Goal: Task Accomplishment & Management: Complete application form

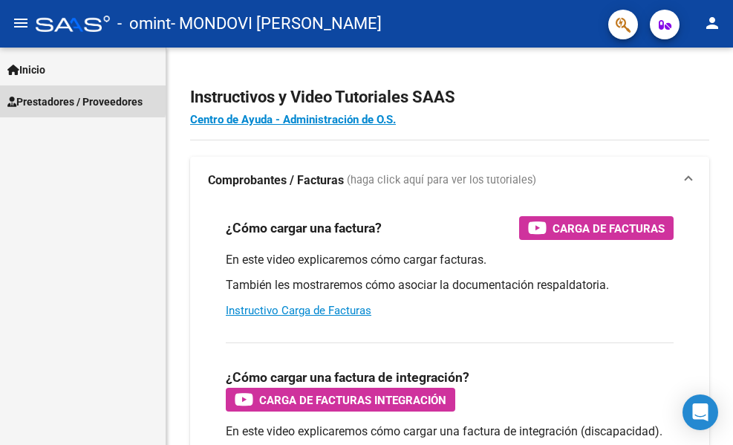
click at [45, 97] on span "Prestadores / Proveedores" at bounding box center [74, 102] width 135 height 16
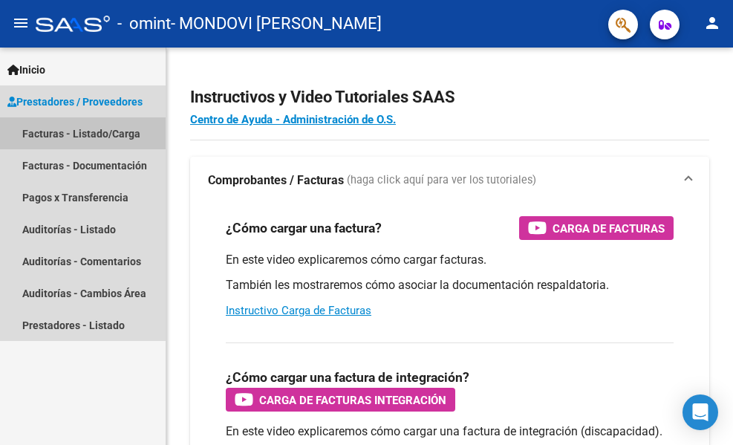
click at [55, 132] on link "Facturas - Listado/Carga" at bounding box center [83, 133] width 166 height 32
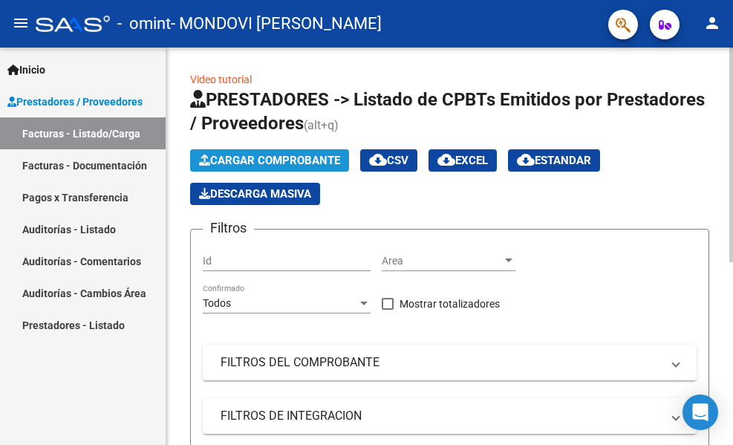
click at [306, 163] on span "Cargar Comprobante" at bounding box center [269, 160] width 141 height 13
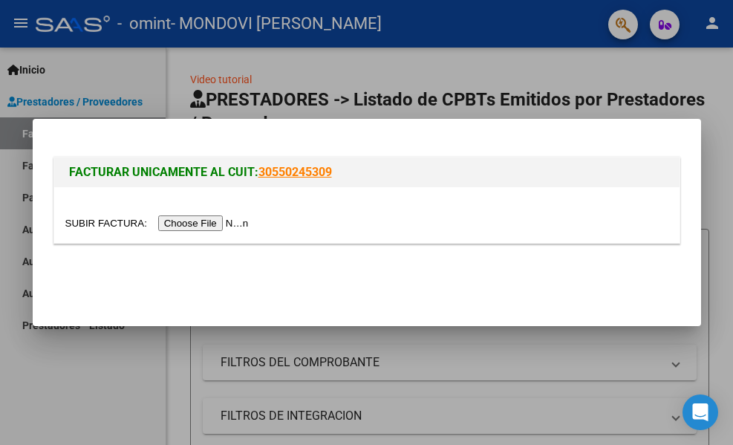
click at [218, 230] on input "file" at bounding box center [159, 223] width 188 height 16
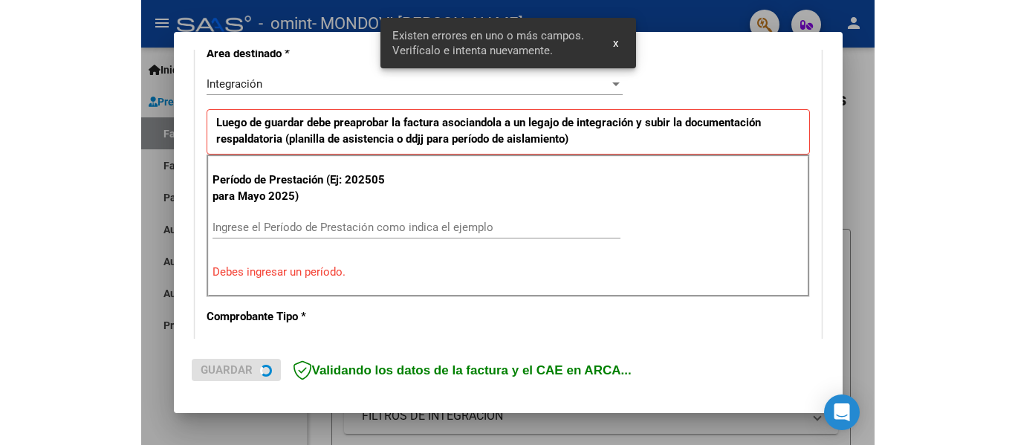
scroll to position [373, 0]
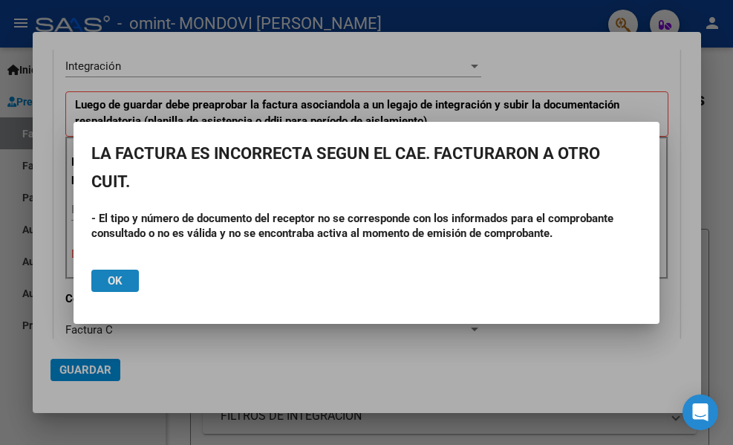
click at [117, 287] on span "Ok" at bounding box center [115, 280] width 15 height 13
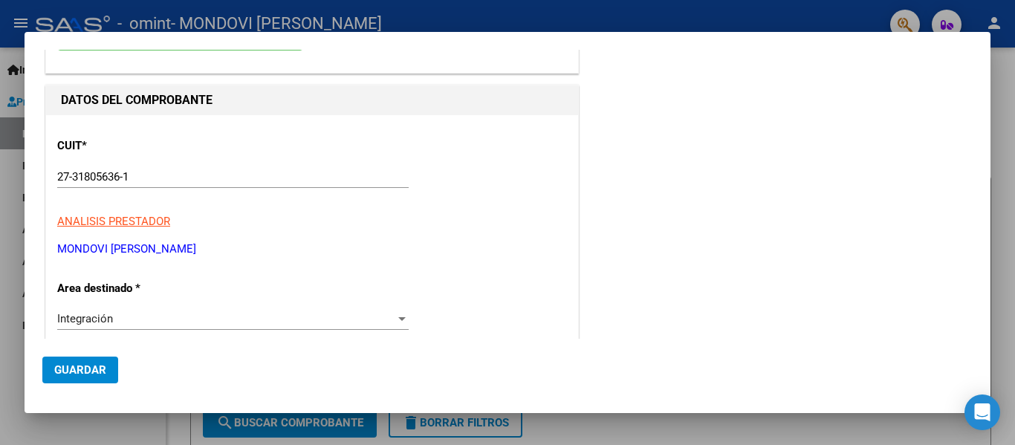
scroll to position [0, 0]
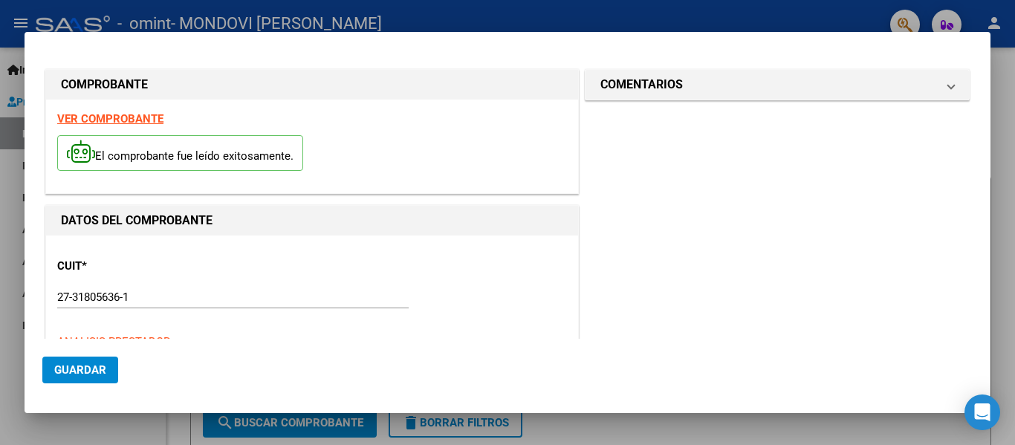
click at [138, 117] on strong "VER COMPROBANTE" at bounding box center [110, 118] width 106 height 13
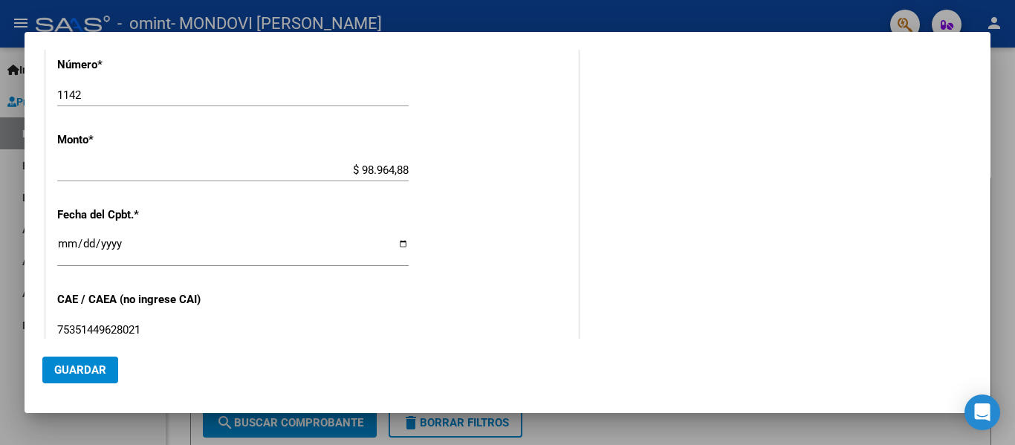
scroll to position [505, 0]
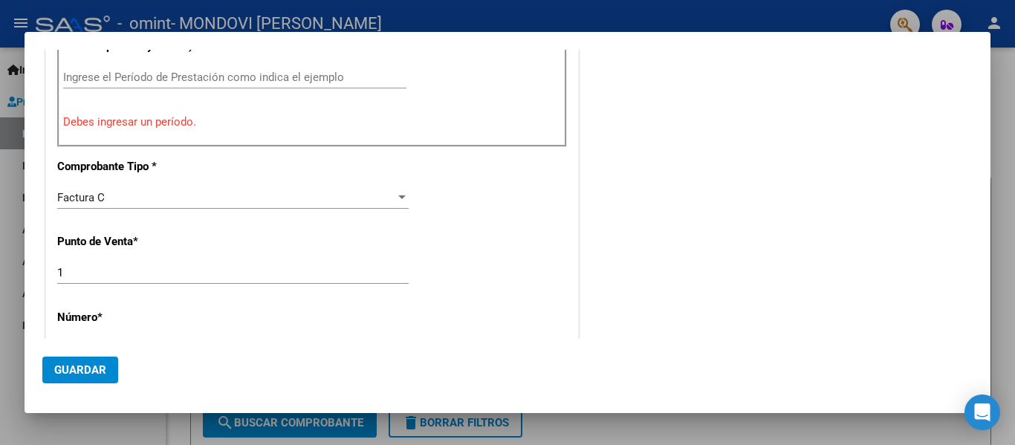
click at [733, 130] on mat-dialog-content "COMPROBANTE VER COMPROBANTE El comprobante fue leído exitosamente. DATOS DEL CO…" at bounding box center [508, 194] width 966 height 289
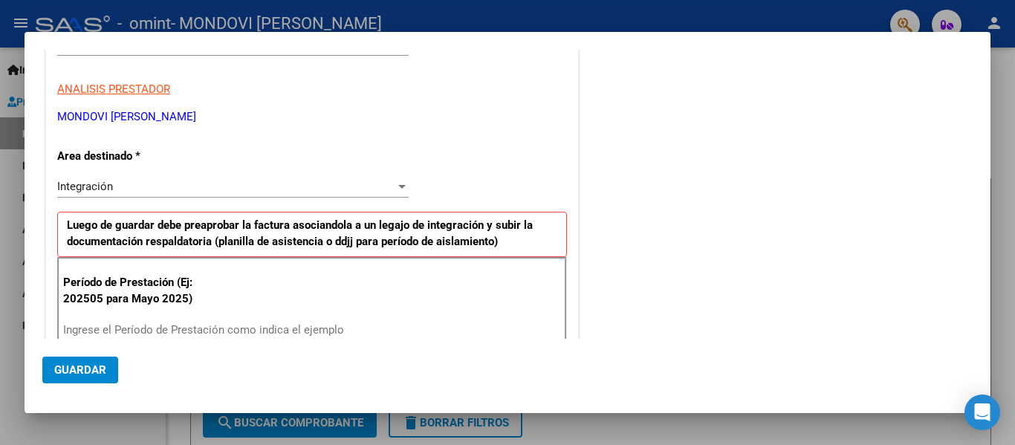
scroll to position [0, 0]
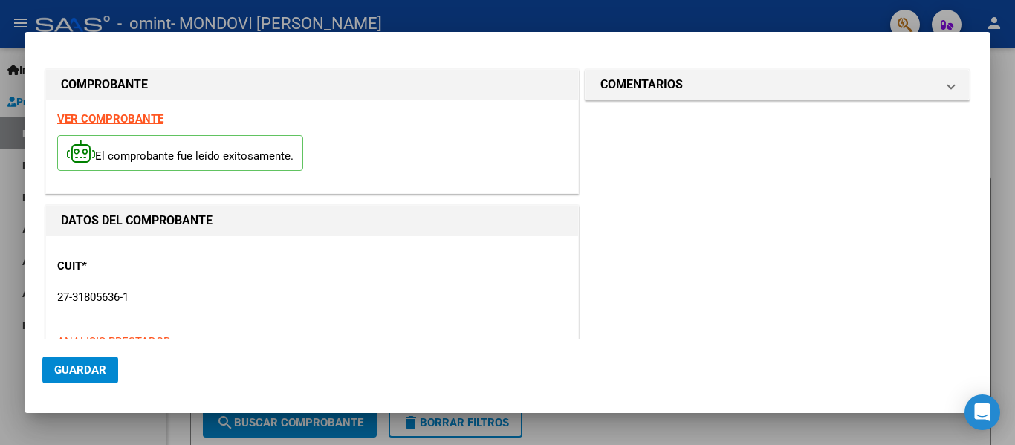
click at [0, 235] on div at bounding box center [507, 222] width 1015 height 445
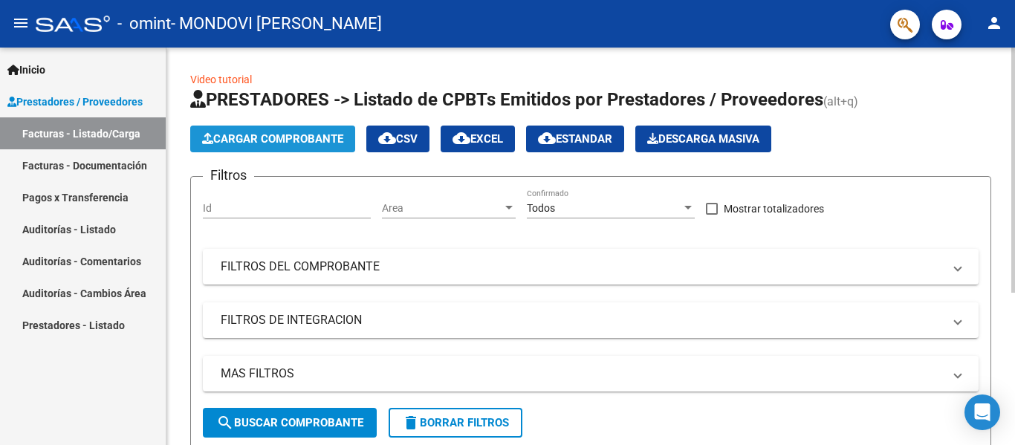
click at [314, 143] on span "Cargar Comprobante" at bounding box center [272, 138] width 141 height 13
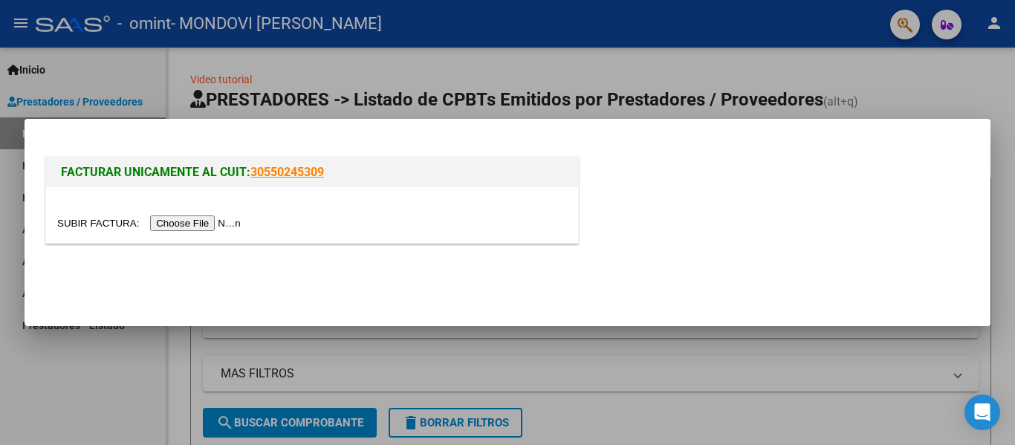
click at [212, 224] on input "file" at bounding box center [151, 223] width 188 height 16
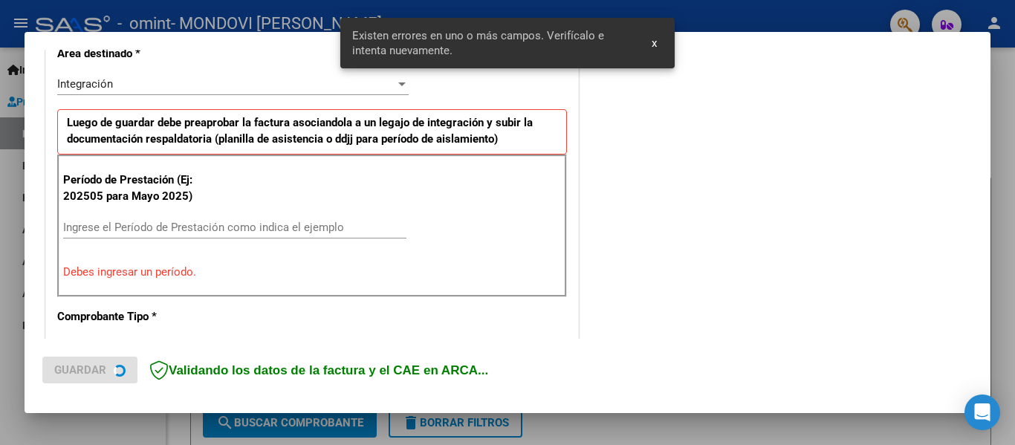
scroll to position [373, 0]
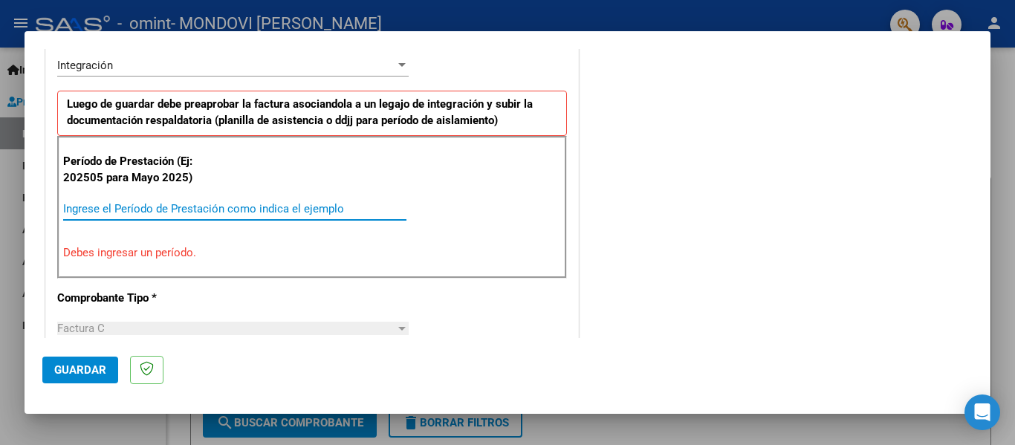
click at [230, 205] on input "Ingrese el Período de Prestación como indica el ejemplo" at bounding box center [234, 208] width 343 height 13
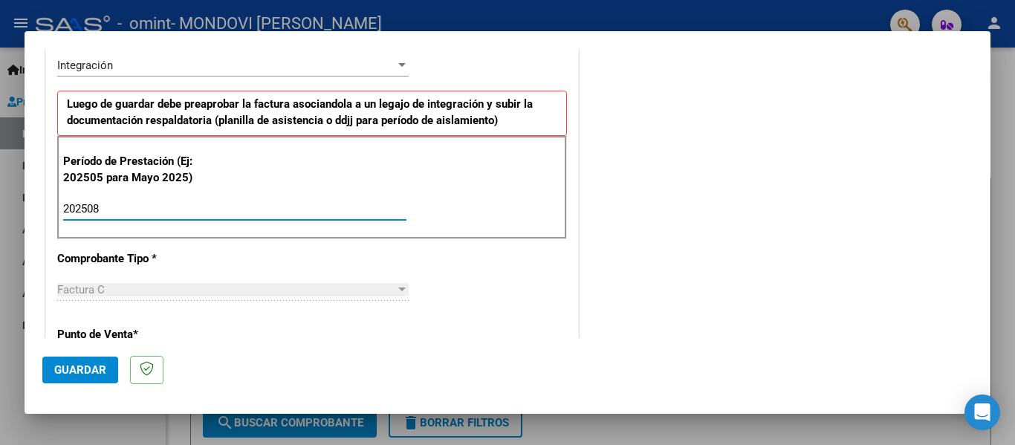
type input "202508"
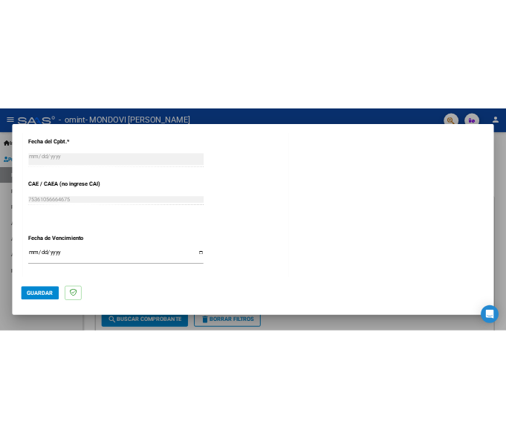
scroll to position [878, 0]
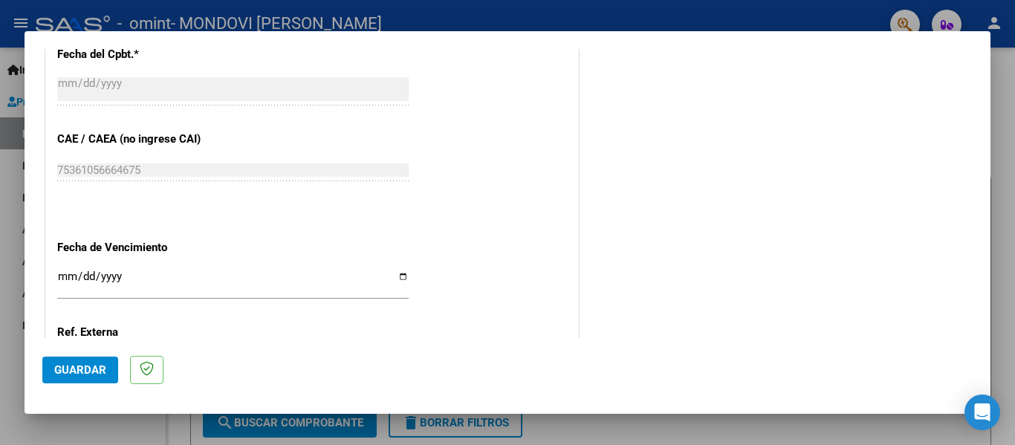
click at [397, 275] on input "Ingresar la fecha" at bounding box center [232, 282] width 351 height 24
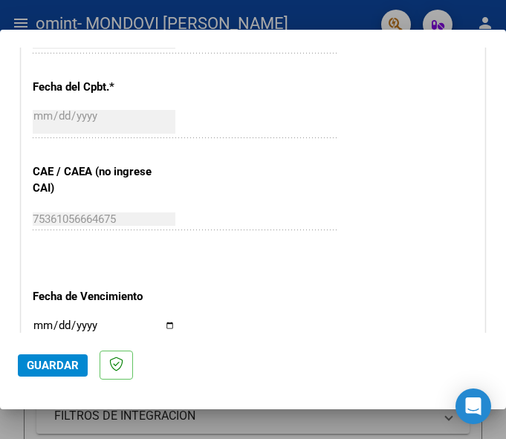
click at [164, 325] on input "Ingresar la fecha" at bounding box center [104, 331] width 143 height 24
type input "[DATE]"
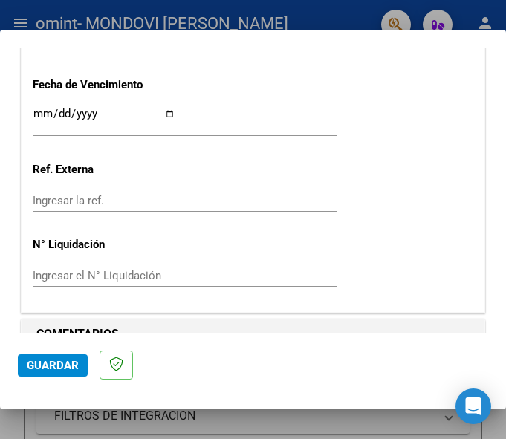
scroll to position [1116, 0]
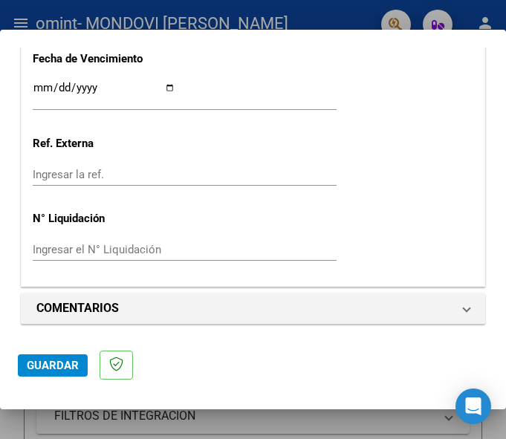
click at [175, 244] on div "Ingresar el N° Liquidación" at bounding box center [185, 249] width 304 height 22
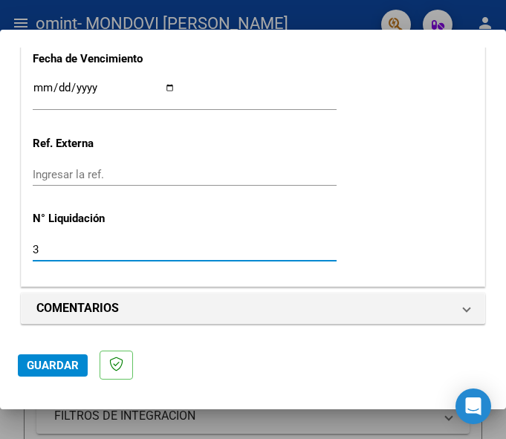
type input "3"
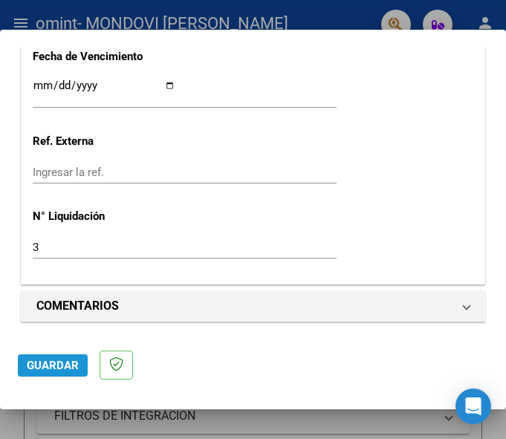
click at [43, 360] on span "Guardar" at bounding box center [53, 365] width 52 height 13
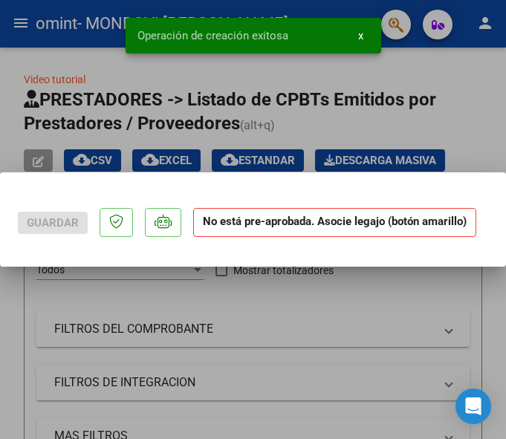
scroll to position [0, 0]
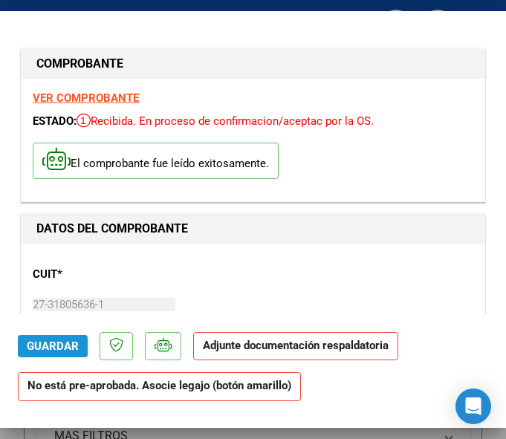
click at [35, 344] on span "Guardar" at bounding box center [53, 346] width 52 height 13
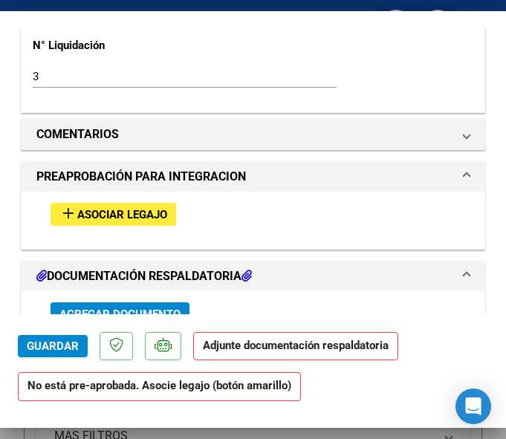
scroll to position [1248, 0]
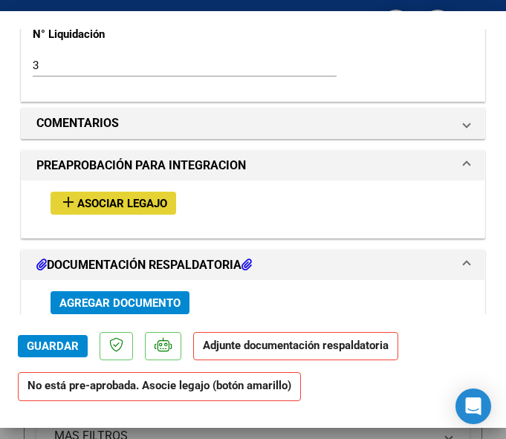
click at [127, 201] on span "Asociar Legajo" at bounding box center [122, 203] width 90 height 13
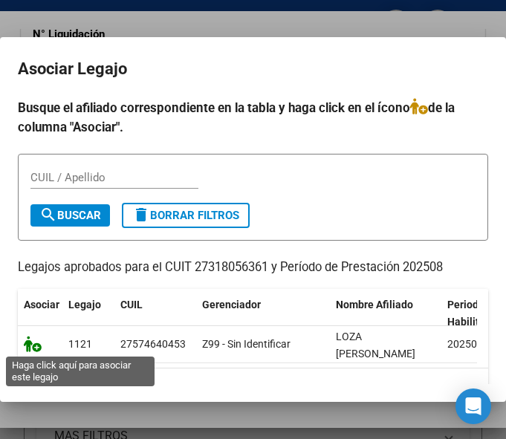
click at [33, 342] on icon at bounding box center [33, 344] width 18 height 16
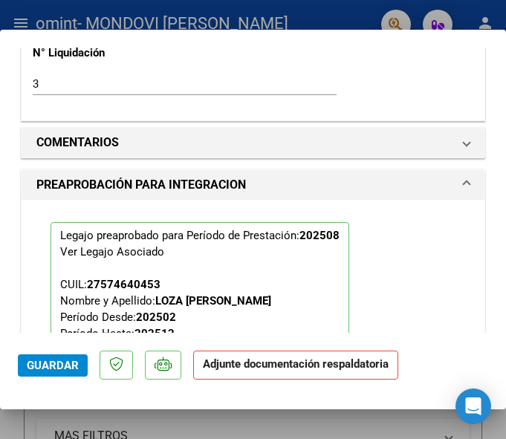
scroll to position [1554, 0]
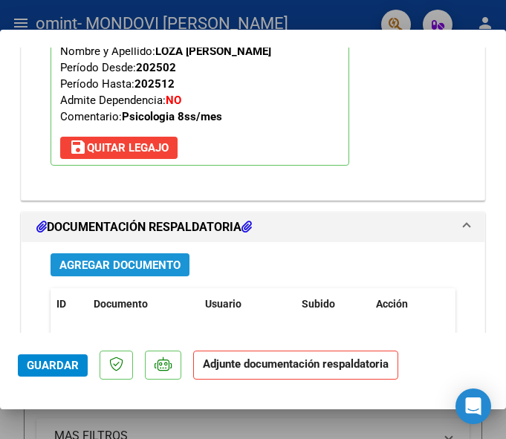
click at [103, 270] on span "Agregar Documento" at bounding box center [119, 265] width 121 height 13
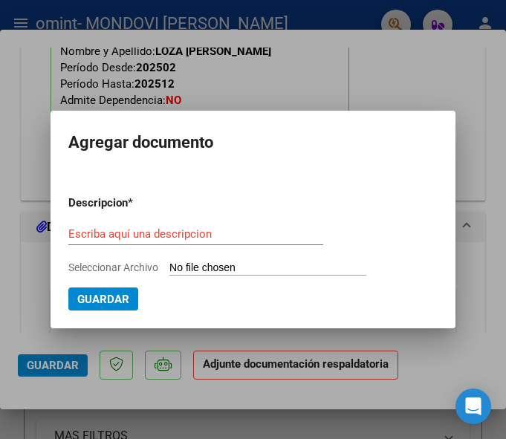
click at [106, 223] on div "Escriba aquí una descripcion" at bounding box center [195, 234] width 255 height 22
click at [114, 235] on input "Escriba aquí una descripcion" at bounding box center [195, 233] width 255 height 13
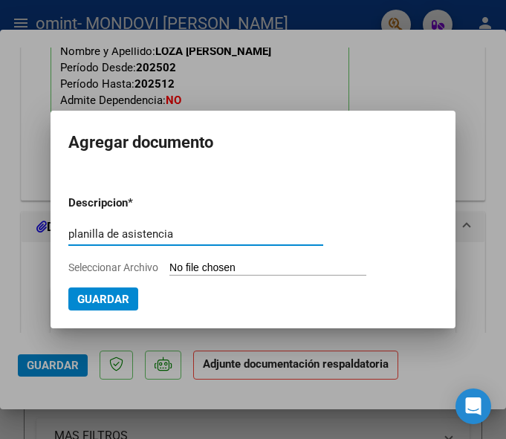
type input "planilla de asistencia"
click at [201, 267] on input "Seleccionar Archivo" at bounding box center [267, 269] width 197 height 14
type input "C:\fakepath\[PERSON_NAME] .pdf"
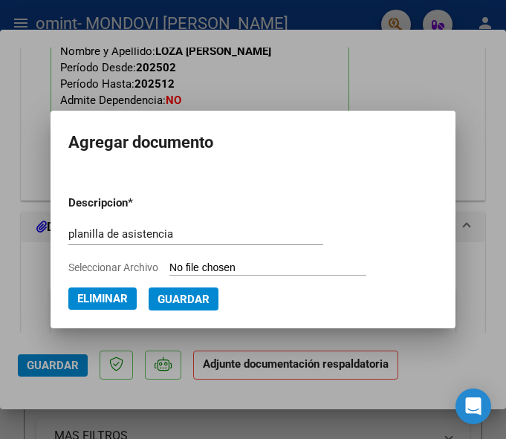
click at [181, 293] on span "Guardar" at bounding box center [184, 299] width 52 height 13
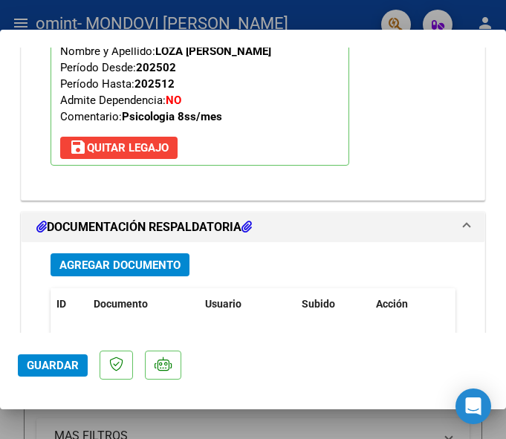
scroll to position [1802, 0]
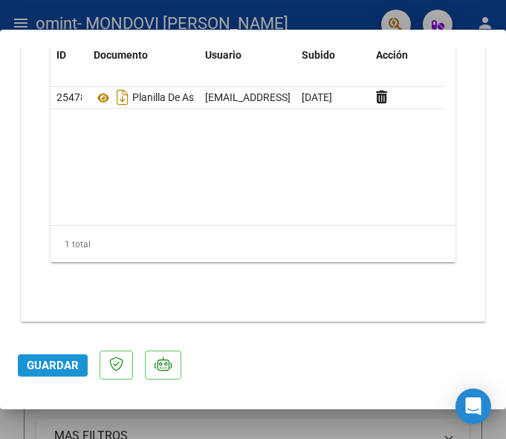
click at [50, 361] on span "Guardar" at bounding box center [53, 365] width 52 height 13
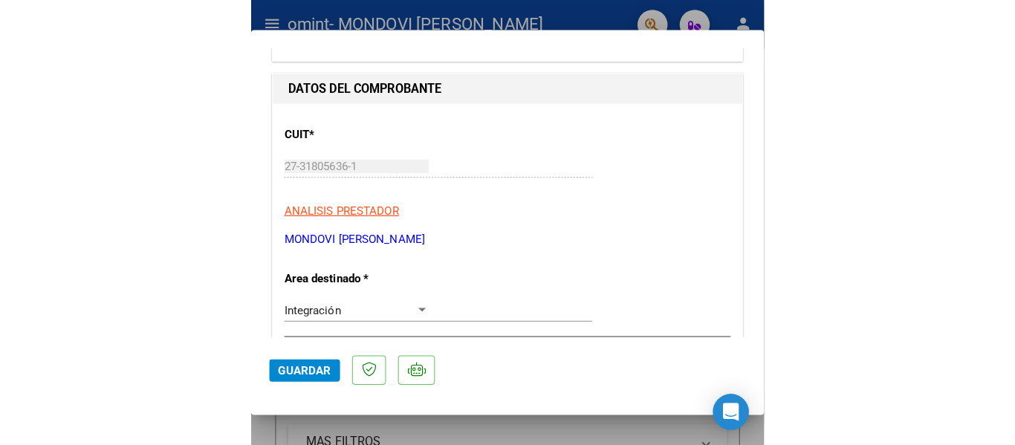
scroll to position [0, 0]
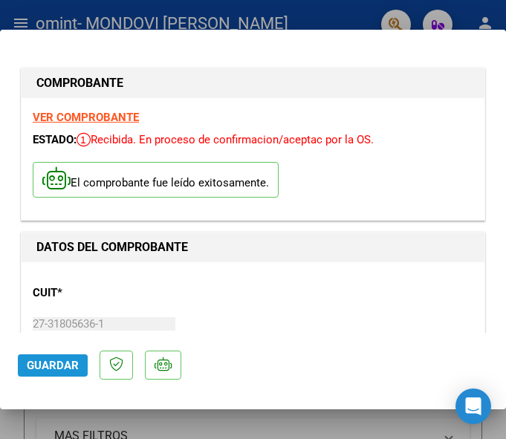
click at [48, 366] on span "Guardar" at bounding box center [53, 365] width 52 height 13
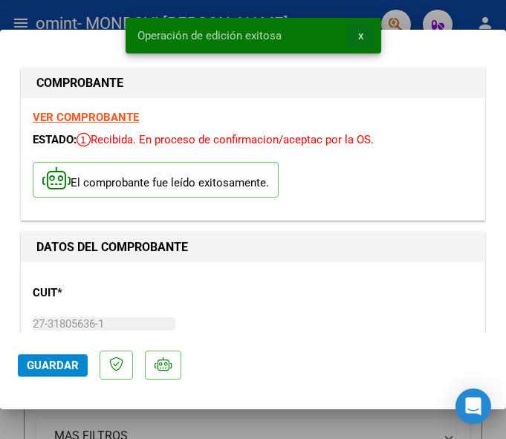
click at [358, 36] on span "x" at bounding box center [360, 35] width 5 height 13
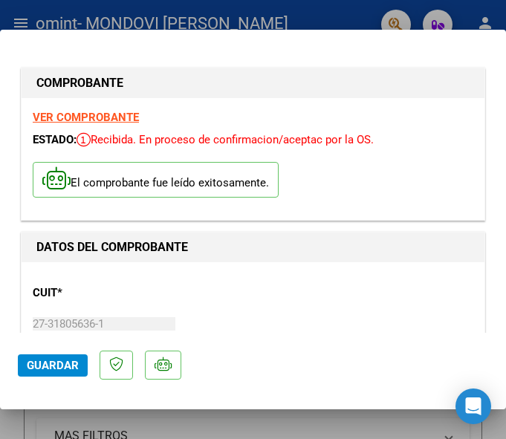
click at [43, 19] on div at bounding box center [253, 219] width 506 height 439
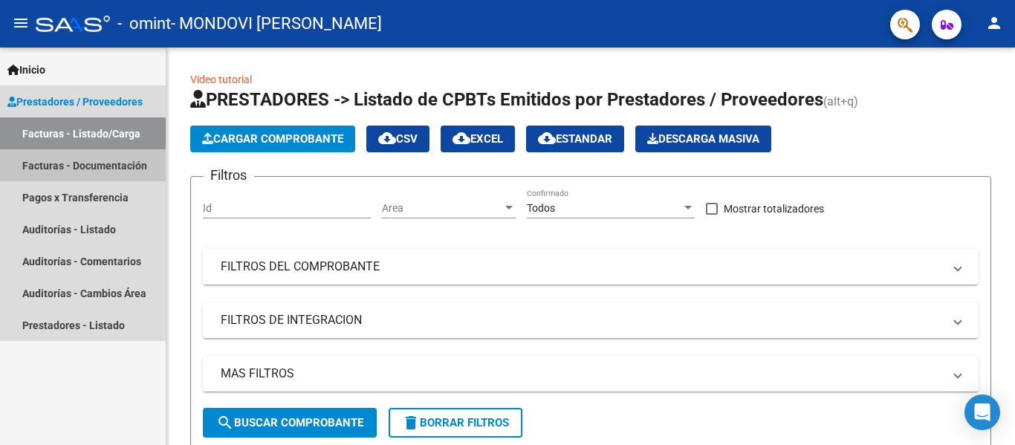
click at [85, 169] on link "Facturas - Documentación" at bounding box center [83, 165] width 166 height 32
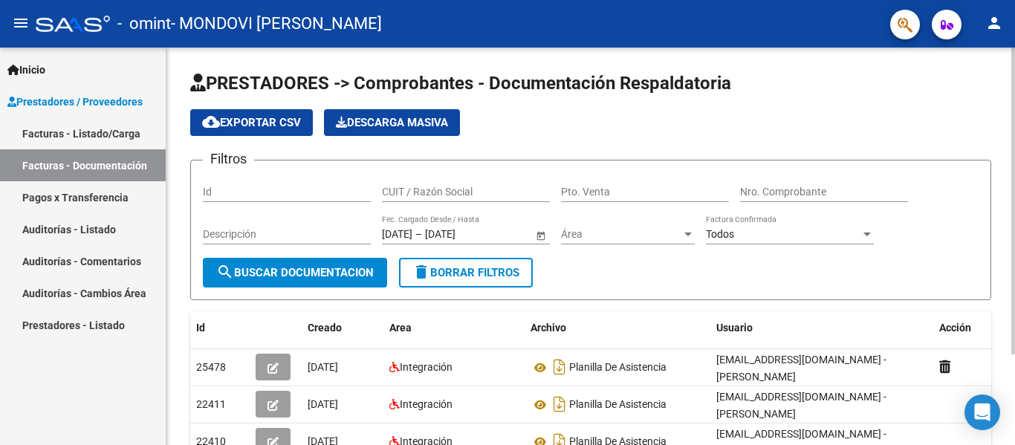
scroll to position [117, 0]
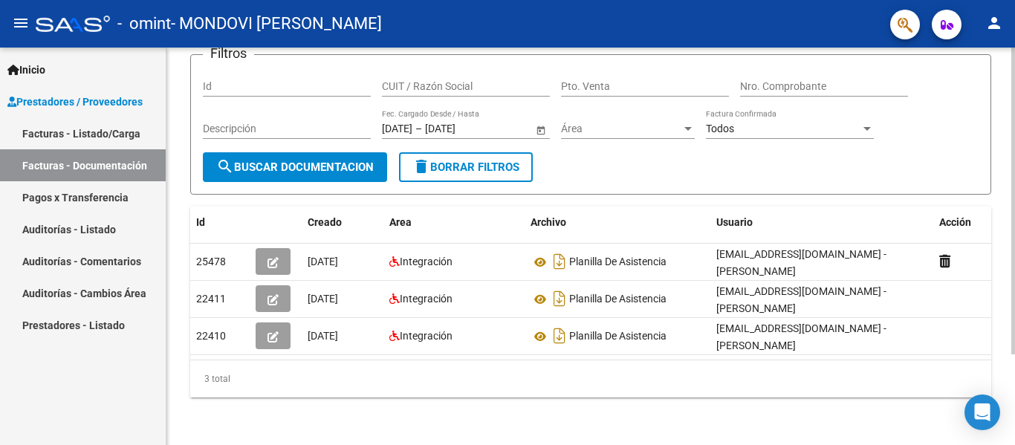
click at [733, 385] on div at bounding box center [1013, 246] width 4 height 397
